Goal: Information Seeking & Learning: Learn about a topic

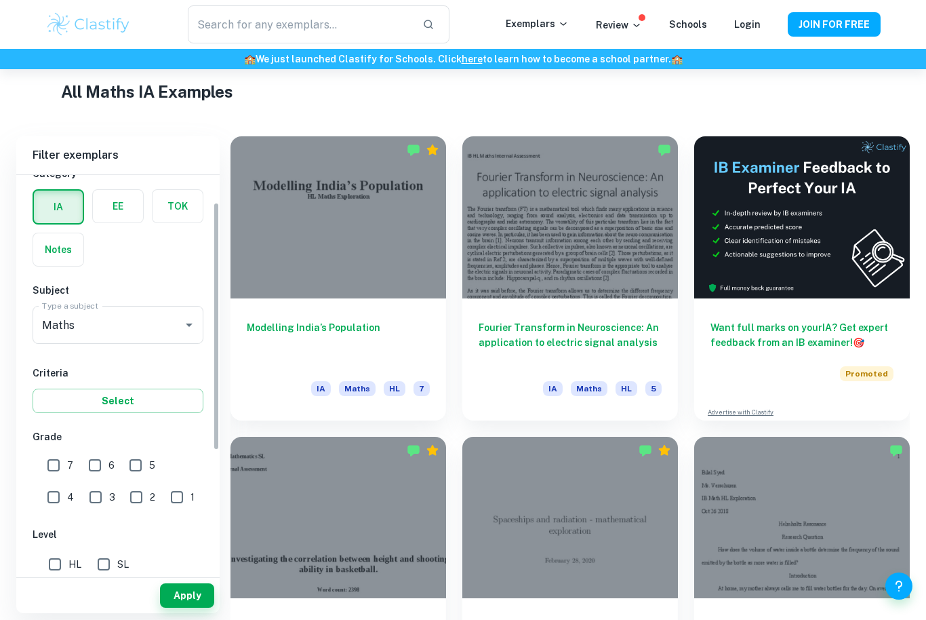
scroll to position [49, 0]
click at [90, 462] on input "6" at bounding box center [94, 464] width 27 height 27
checkbox input "true"
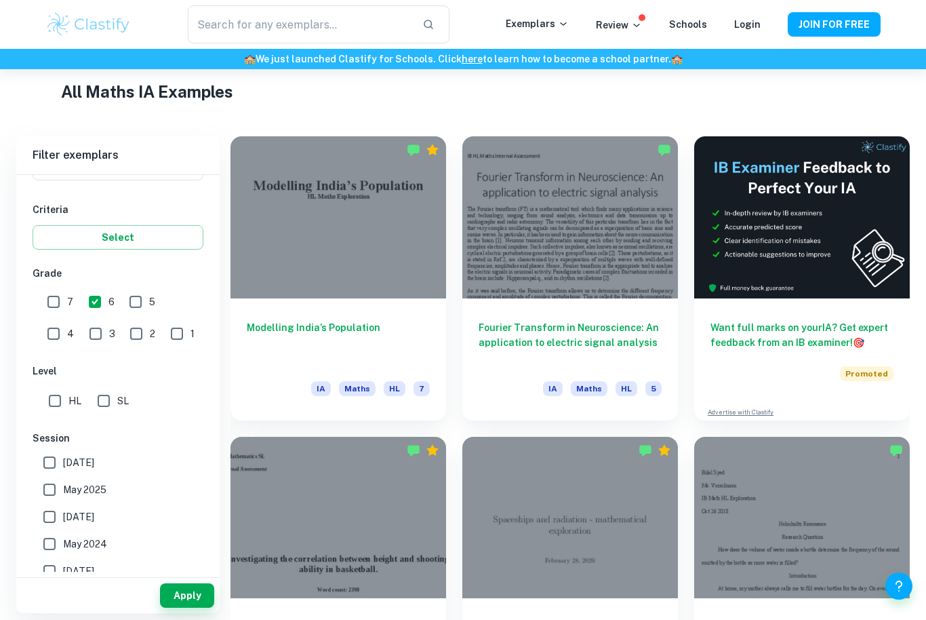
click at [110, 399] on input "SL" at bounding box center [103, 400] width 27 height 27
checkbox input "true"
click at [47, 544] on input "May 2024" at bounding box center [49, 543] width 27 height 27
checkbox input "true"
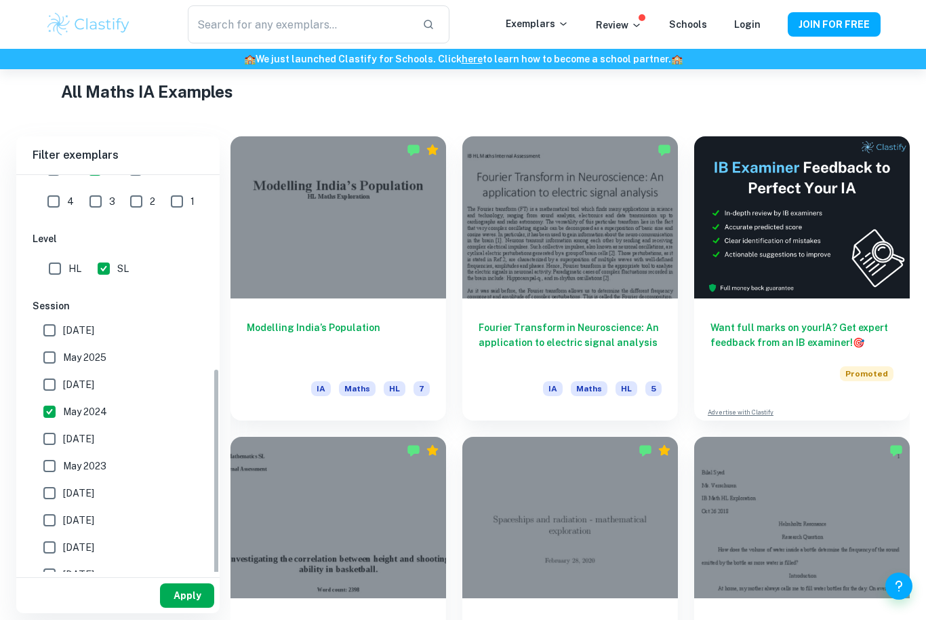
scroll to position [342, 0]
click at [177, 608] on button "Apply" at bounding box center [187, 595] width 54 height 24
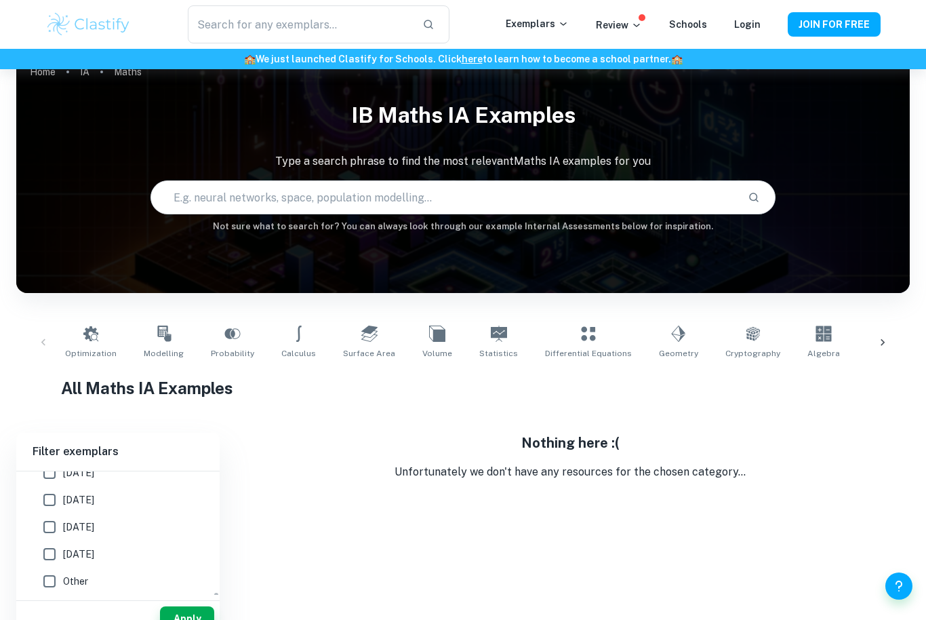
scroll to position [639, 0]
click at [45, 522] on input "[DATE]" at bounding box center [49, 521] width 27 height 27
checkbox input "true"
click at [180, 619] on button "Apply" at bounding box center [187, 618] width 54 height 24
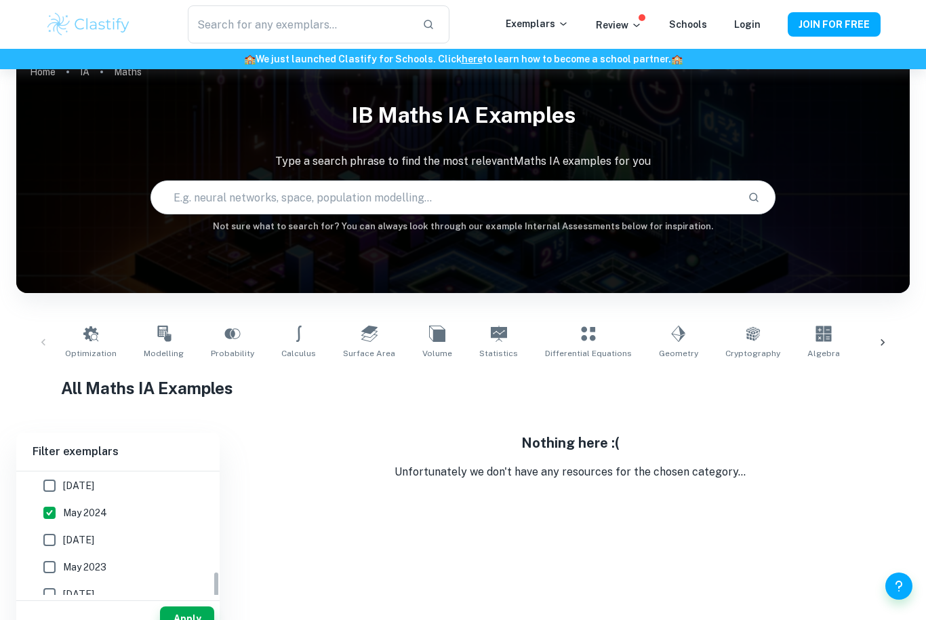
click at [51, 516] on input "May 2024" at bounding box center [49, 512] width 27 height 27
checkbox input "false"
click at [185, 619] on button "Apply" at bounding box center [187, 618] width 54 height 24
click at [138, 502] on input "5" at bounding box center [135, 507] width 27 height 27
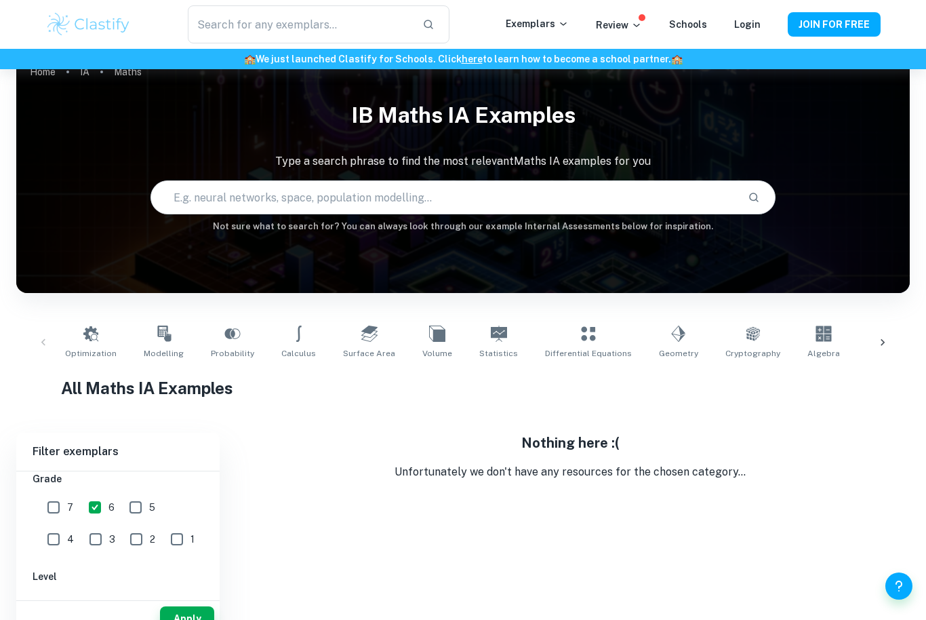
checkbox input "true"
click at [184, 619] on button "Apply" at bounding box center [187, 618] width 54 height 24
click at [54, 575] on input "[DATE]" at bounding box center [49, 575] width 27 height 27
checkbox input "true"
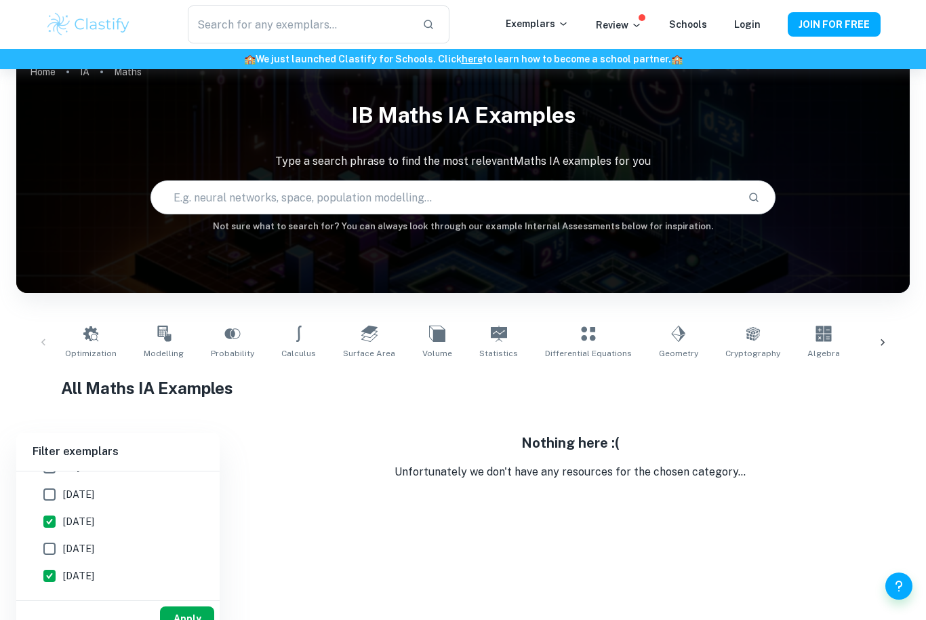
click at [171, 619] on button "Apply" at bounding box center [187, 618] width 54 height 24
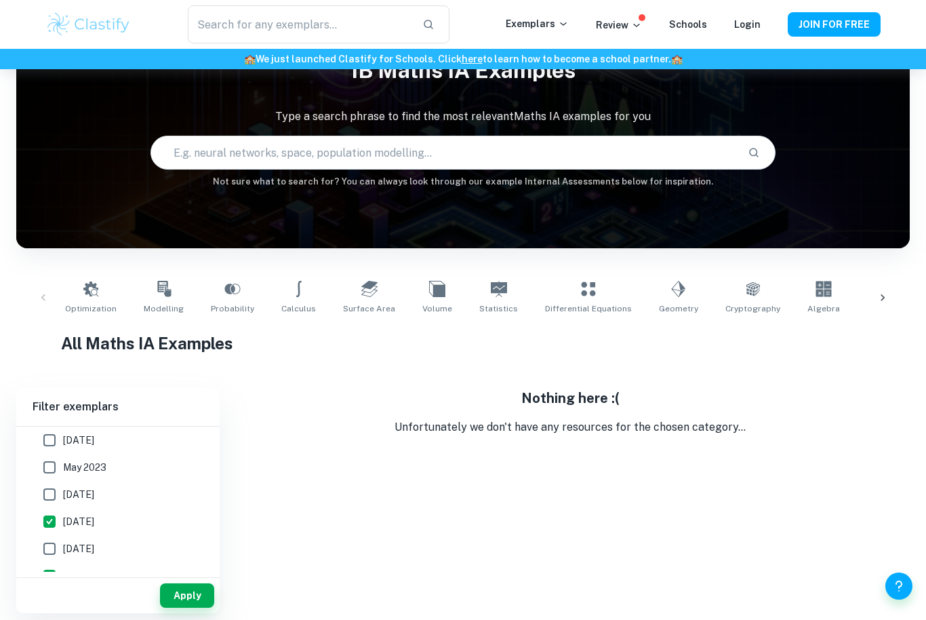
scroll to position [68, 0]
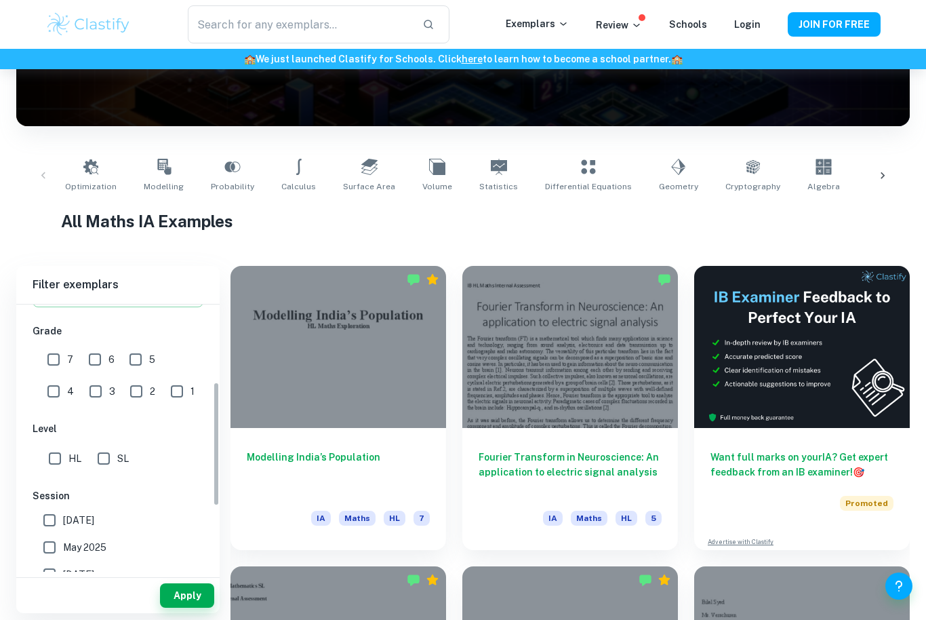
scroll to position [184, 0]
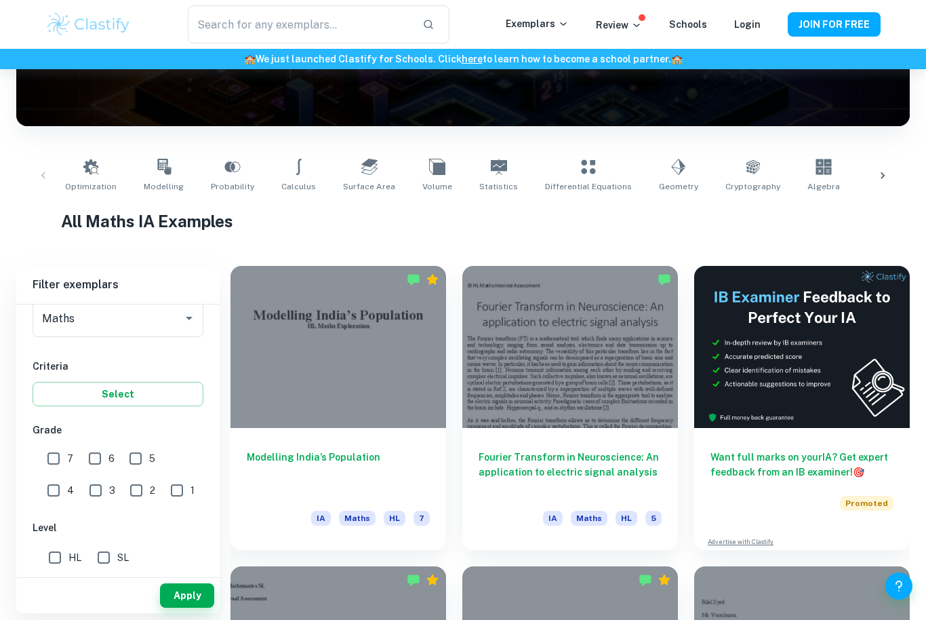
click at [143, 458] on input "5" at bounding box center [135, 458] width 27 height 27
checkbox input "true"
click at [98, 458] on input "6" at bounding box center [94, 458] width 27 height 27
checkbox input "true"
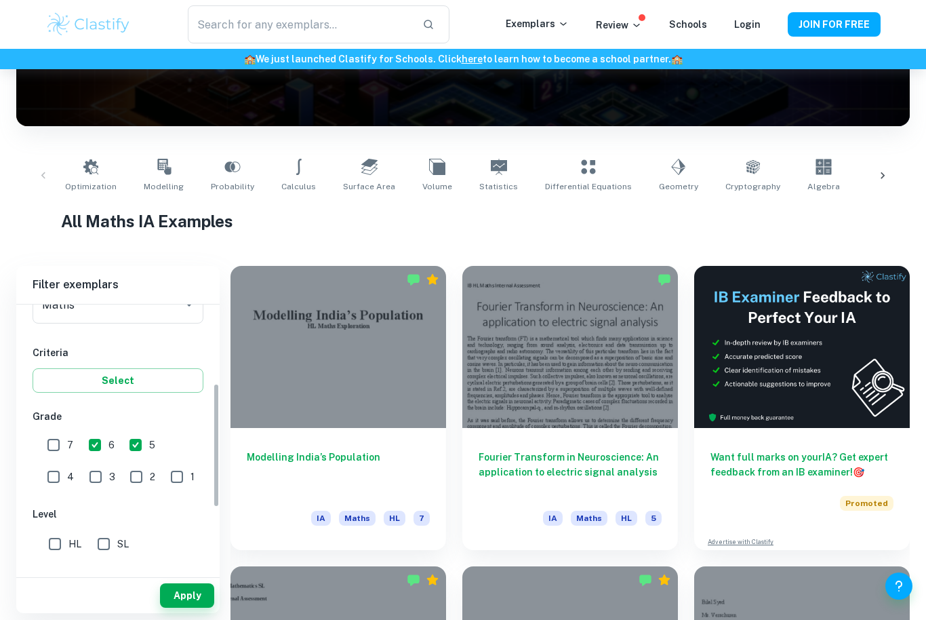
scroll to position [185, 0]
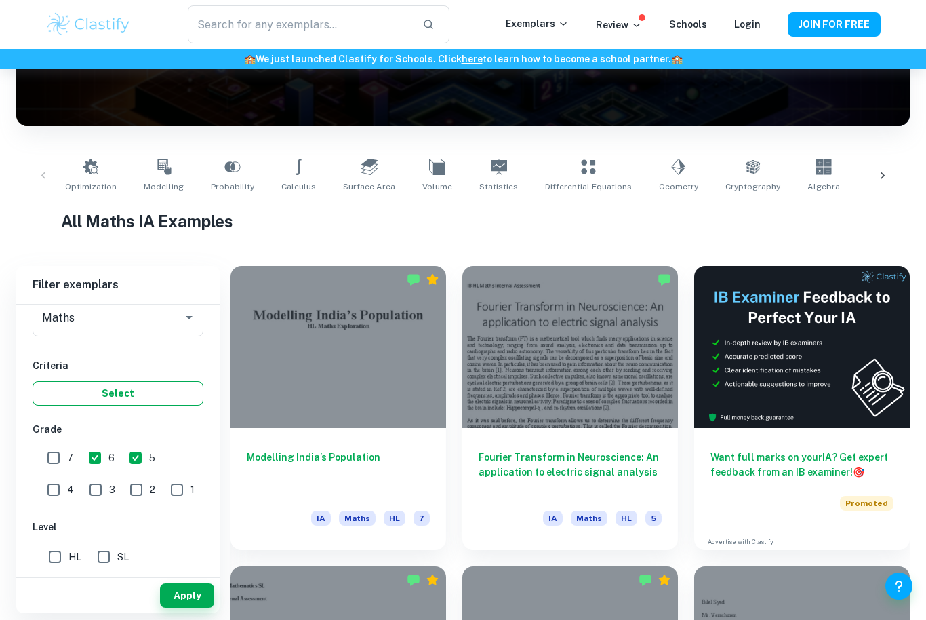
click at [125, 392] on button "Select" at bounding box center [118, 393] width 171 height 24
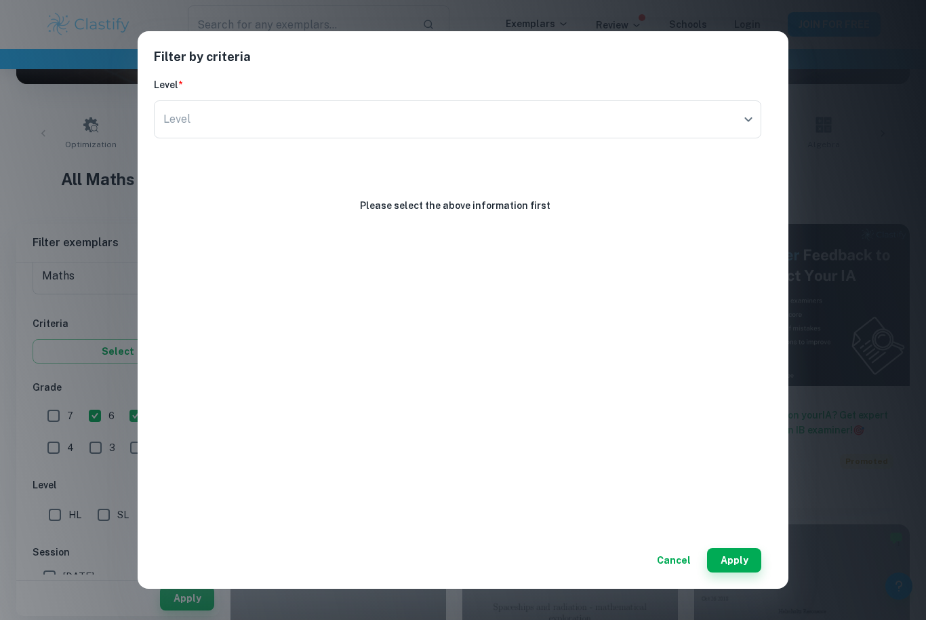
scroll to position [191, 0]
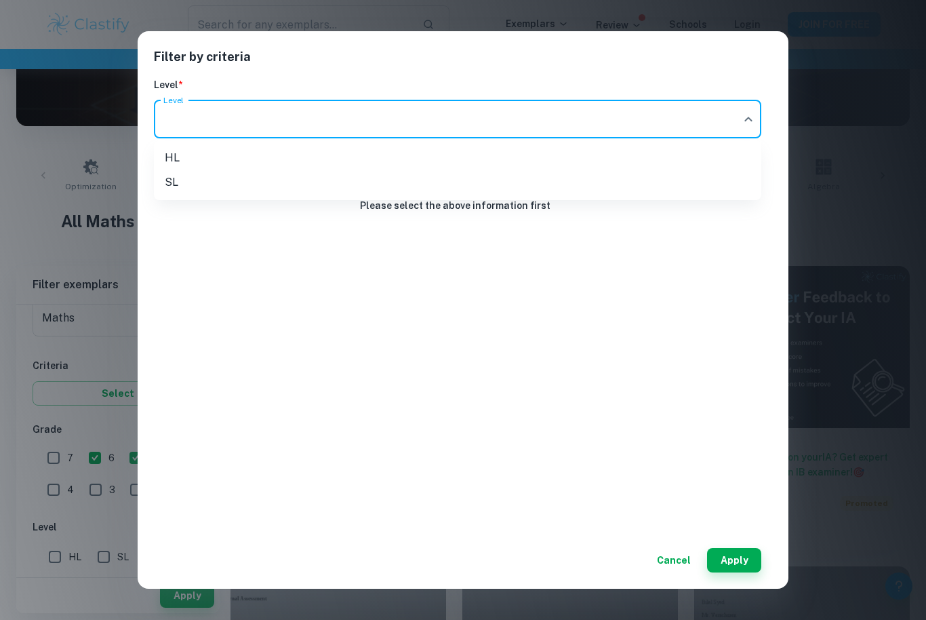
click at [585, 104] on body "We value your privacy We use cookies to enhance your browsing experience, serve…" at bounding box center [463, 188] width 926 height 620
click at [491, 255] on div at bounding box center [463, 310] width 926 height 620
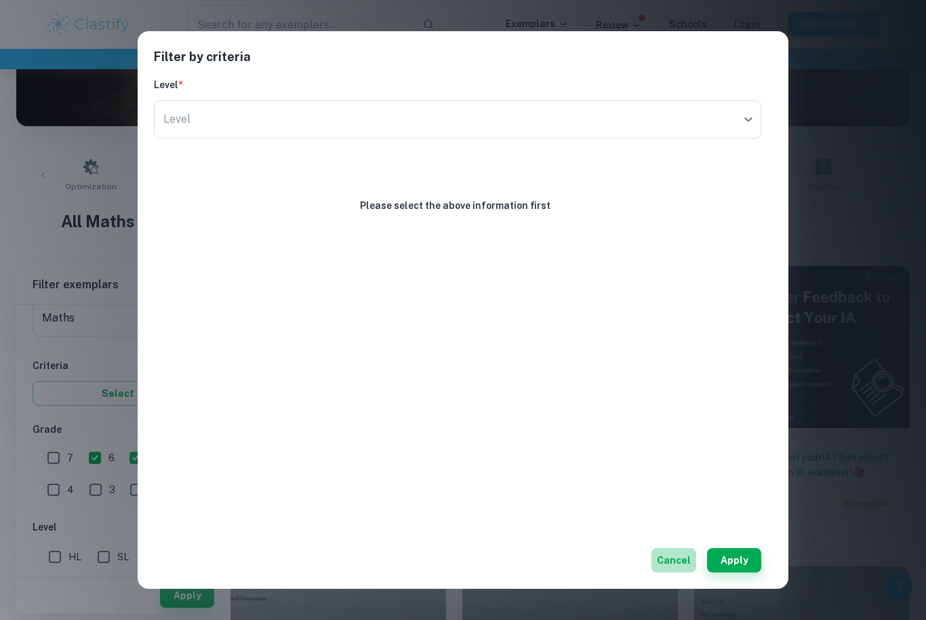
click at [681, 572] on button "Cancel" at bounding box center [674, 560] width 45 height 24
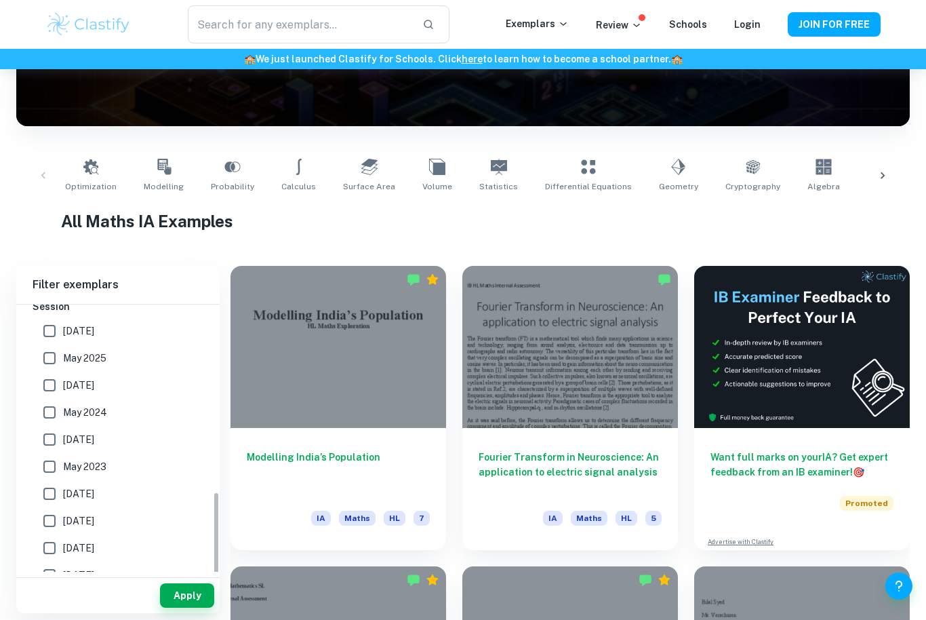
scroll to position [472, 0]
click at [47, 468] on input "May 2023" at bounding box center [49, 467] width 27 height 27
checkbox input "true"
click at [193, 608] on button "Apply" at bounding box center [187, 595] width 54 height 24
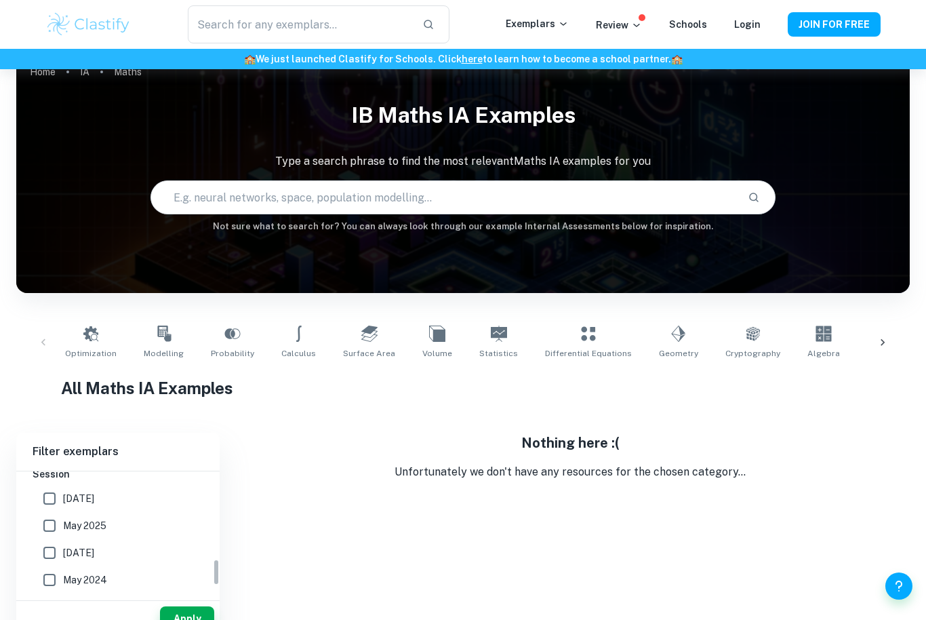
scroll to position [69, 0]
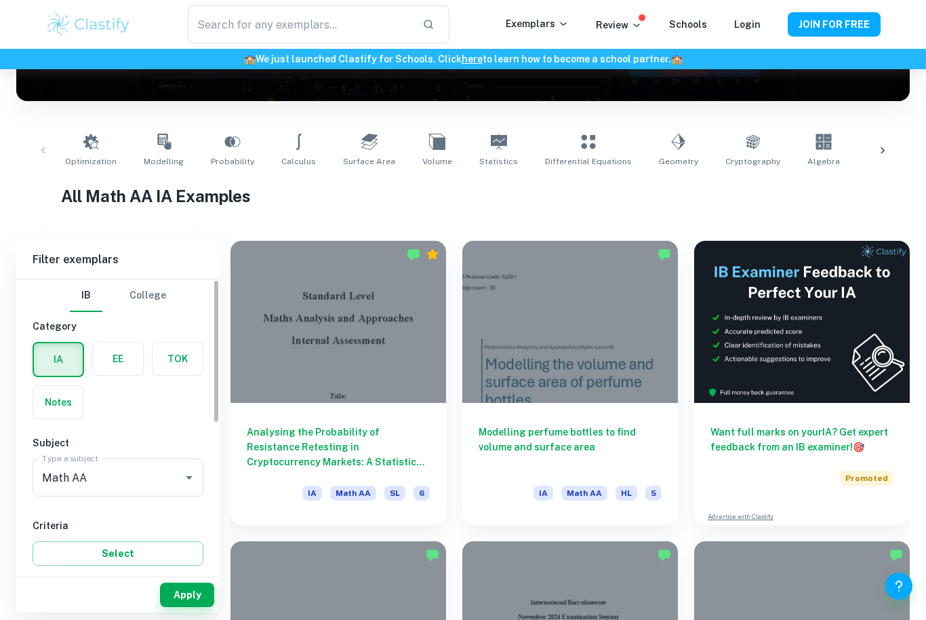
scroll to position [216, 0]
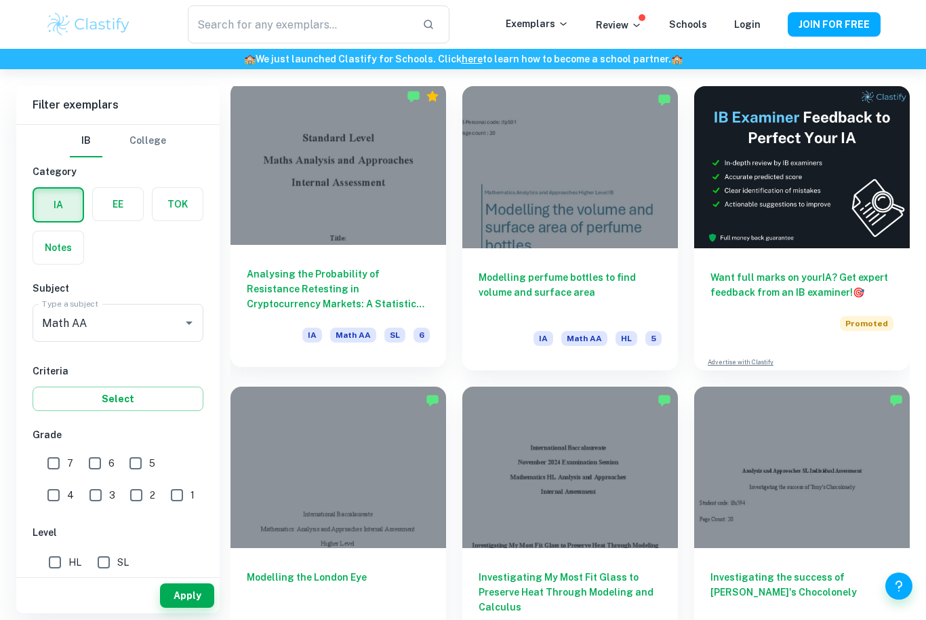
click at [334, 151] on div at bounding box center [339, 164] width 216 height 162
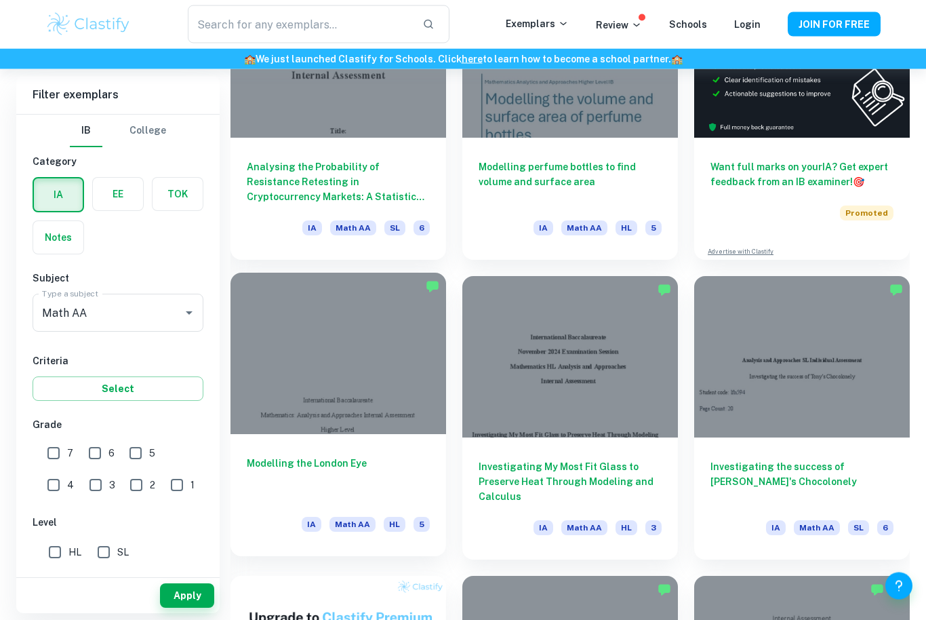
scroll to position [481, 0]
click at [315, 366] on div at bounding box center [339, 354] width 216 height 162
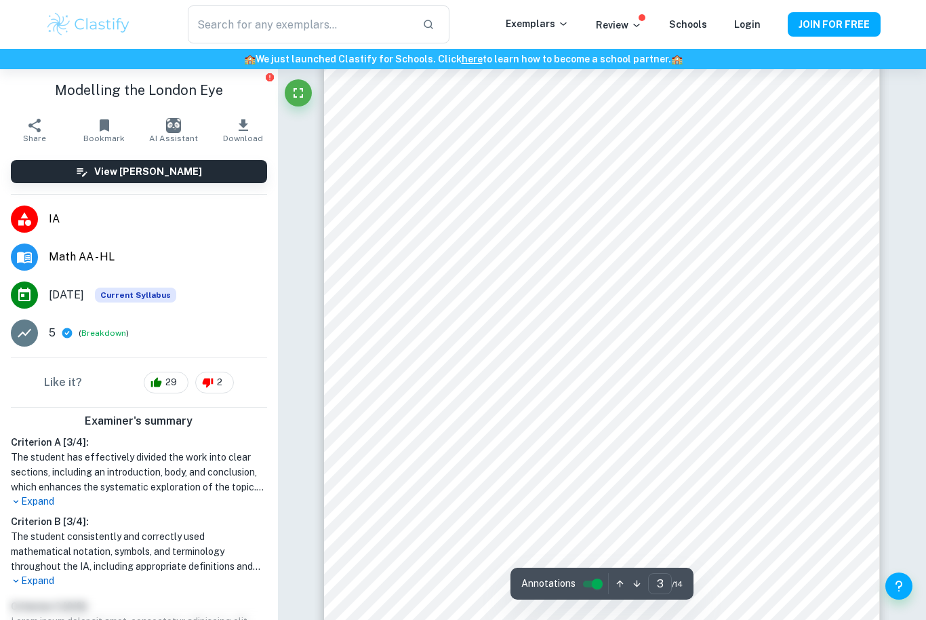
scroll to position [73, 0]
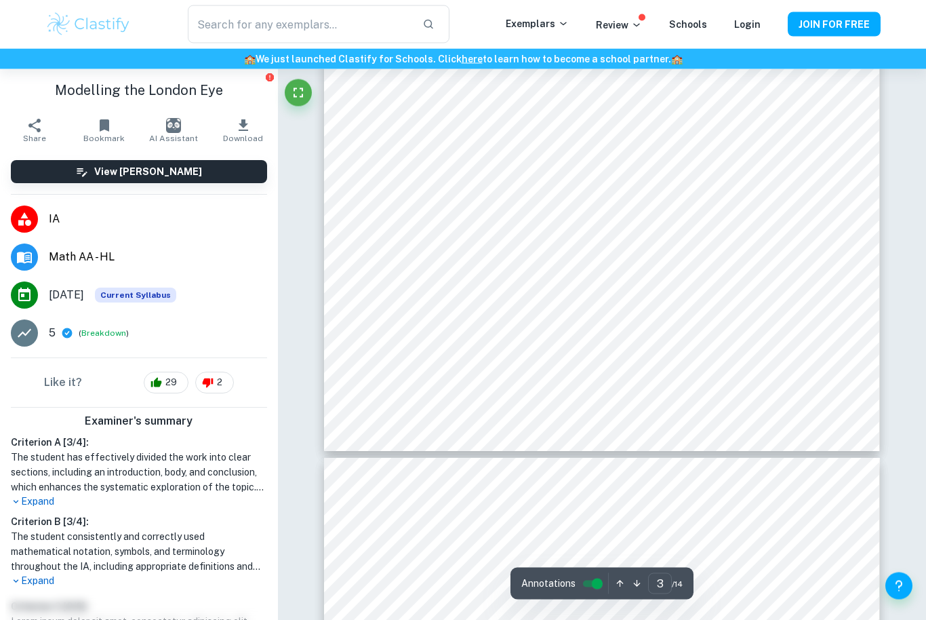
type input "4"
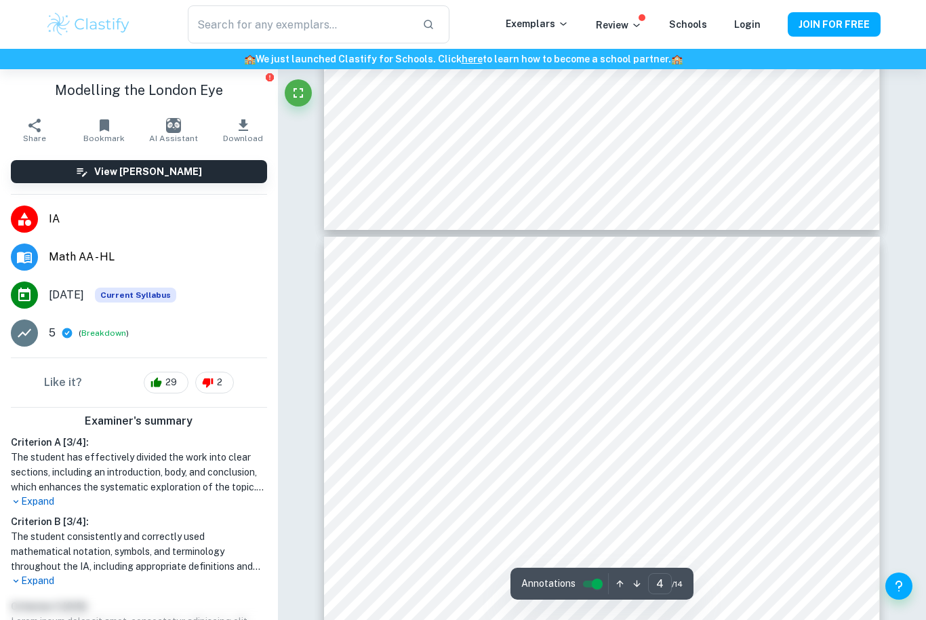
scroll to position [2403, 0]
